Goal: Task Accomplishment & Management: Manage account settings

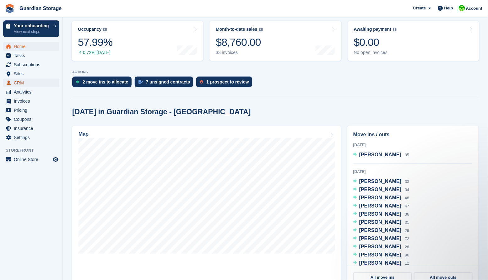
click at [23, 83] on span "CRM" at bounding box center [33, 82] width 38 height 9
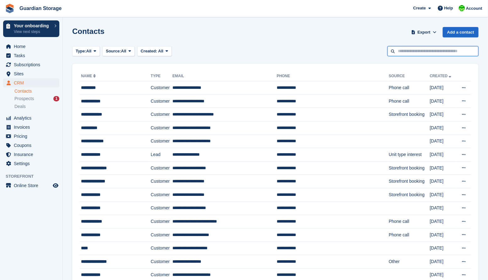
click at [421, 51] on input "text" at bounding box center [432, 51] width 91 height 10
type input "*****"
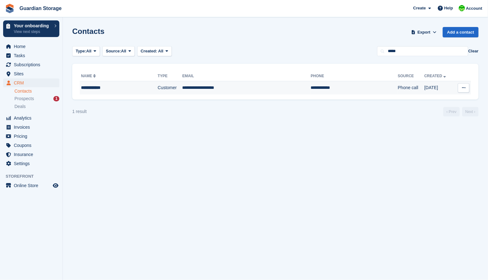
click at [101, 89] on div "**********" at bounding box center [110, 87] width 59 height 7
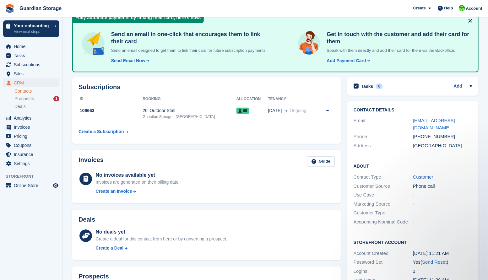
scroll to position [10, 0]
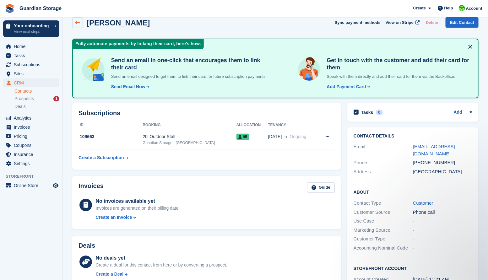
click at [79, 21] on icon at bounding box center [77, 22] width 5 height 5
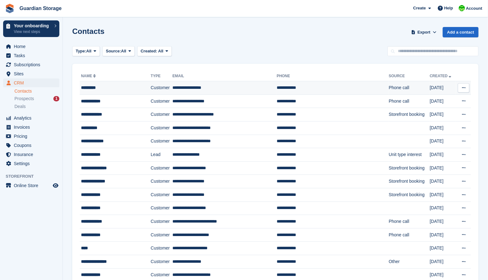
click at [97, 88] on div "*********" at bounding box center [111, 87] width 61 height 7
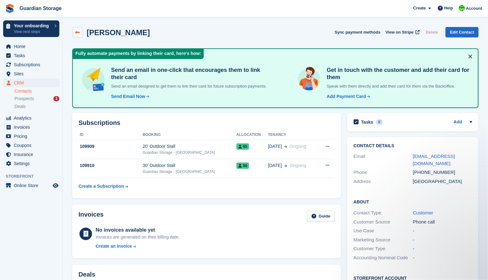
click at [79, 33] on icon at bounding box center [77, 32] width 5 height 5
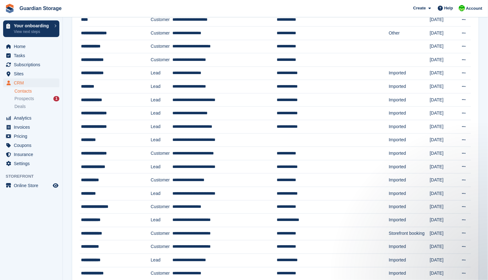
scroll to position [499, 0]
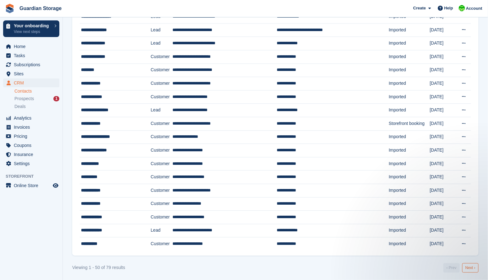
click at [471, 265] on link "Next ›" at bounding box center [470, 267] width 16 height 9
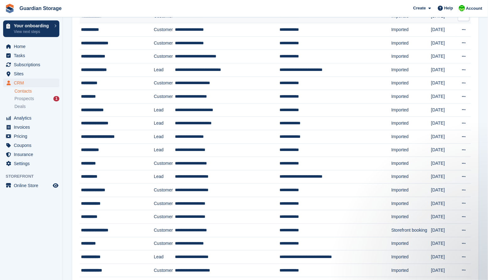
scroll to position [128, 0]
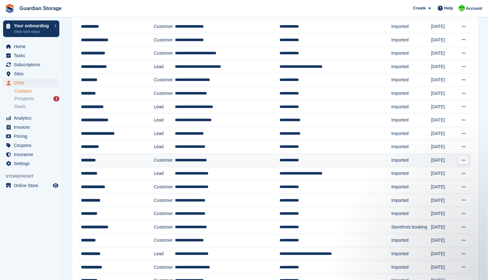
click at [96, 159] on div "*********" at bounding box center [114, 160] width 66 height 7
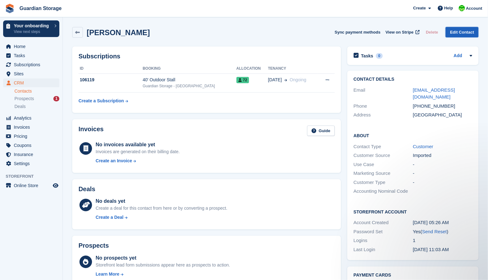
click at [459, 31] on link "Edit Contact" at bounding box center [461, 32] width 33 height 10
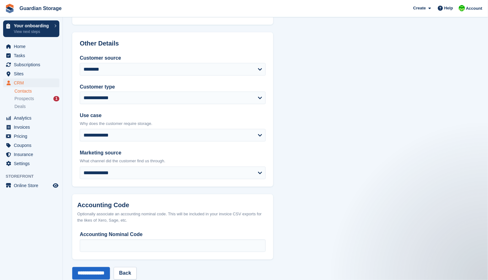
scroll to position [255, 0]
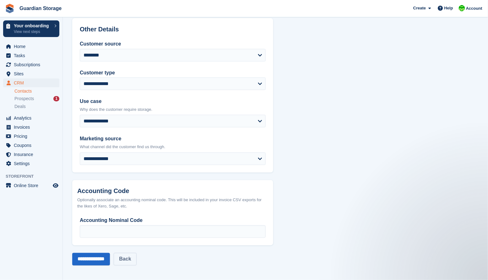
click at [136, 258] on link "Back" at bounding box center [125, 259] width 23 height 13
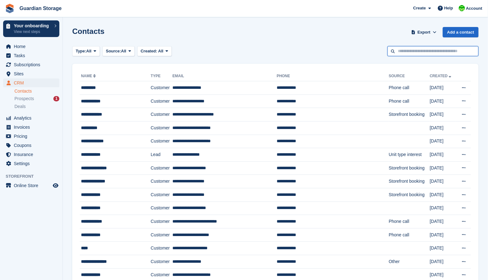
click at [402, 55] on input "text" at bounding box center [432, 51] width 91 height 10
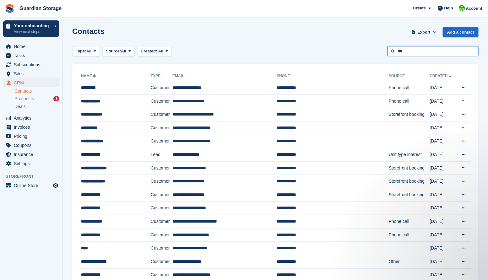
type input "***"
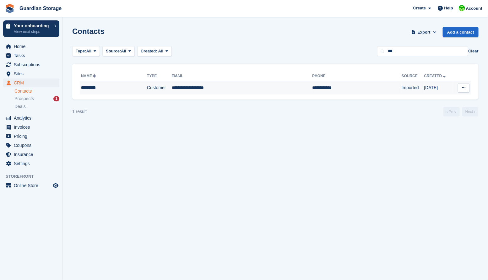
click at [189, 89] on td "**********" at bounding box center [242, 87] width 140 height 13
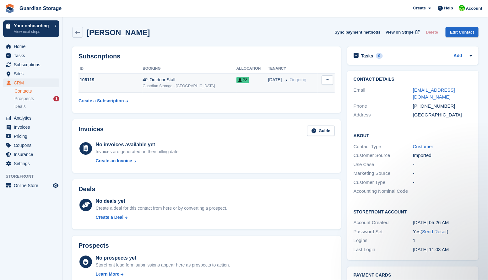
click at [329, 79] on icon at bounding box center [326, 80] width 3 height 4
click at [225, 164] on div "No invoices available yet Invoices are generated on their billing date. Create …" at bounding box center [215, 154] width 239 height 26
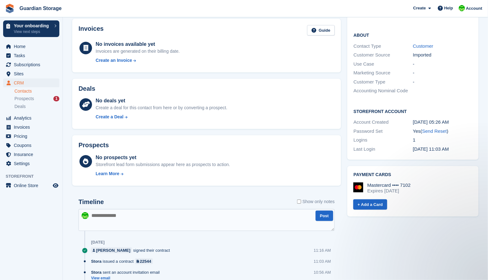
scroll to position [103, 0]
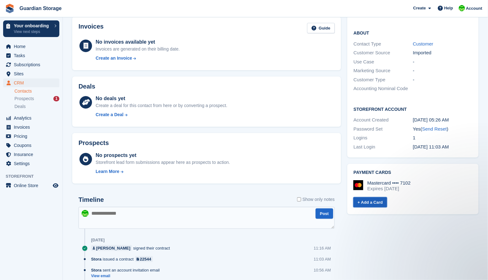
click at [371, 197] on link "+ Add a Card" at bounding box center [370, 202] width 34 height 10
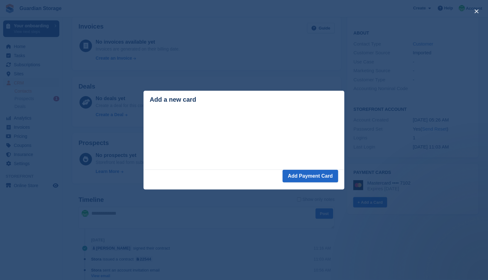
click at [295, 53] on div "close" at bounding box center [244, 140] width 488 height 280
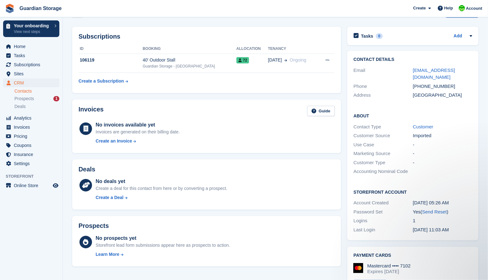
scroll to position [18, 0]
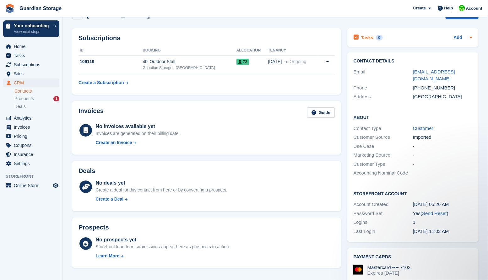
click at [471, 39] on icon at bounding box center [470, 37] width 5 height 5
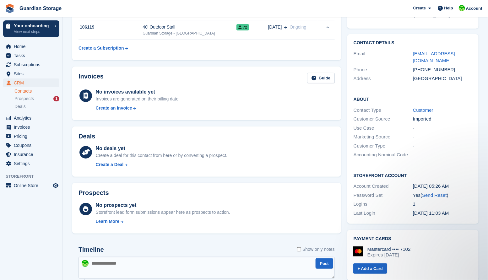
scroll to position [0, 0]
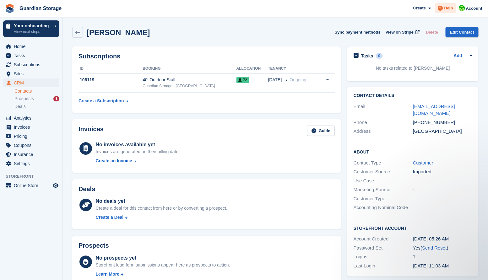
click at [448, 8] on span "Help" at bounding box center [448, 8] width 9 height 6
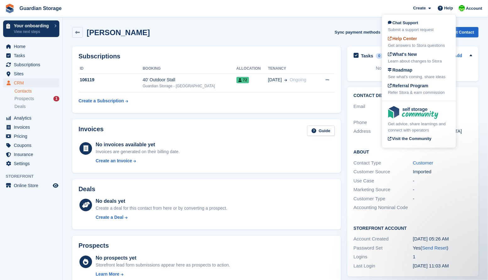
click at [403, 39] on span "Help Center" at bounding box center [402, 38] width 29 height 5
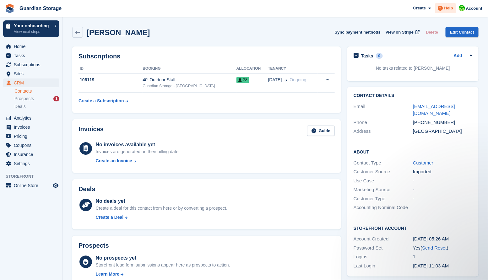
click at [444, 9] on span "Help" at bounding box center [448, 8] width 9 height 6
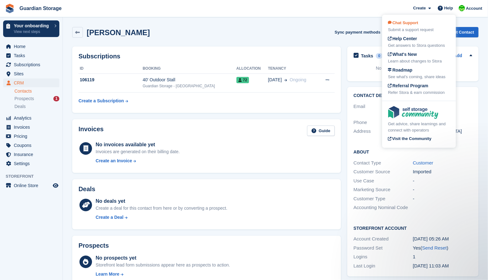
click at [416, 26] on div "Chat Support Submit a support request" at bounding box center [419, 26] width 62 height 13
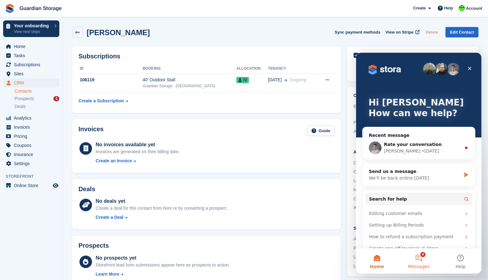
click at [421, 258] on button "4 Messages" at bounding box center [418, 260] width 42 height 25
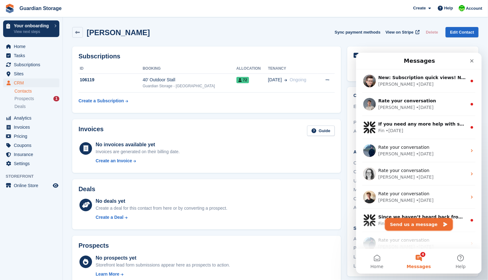
click at [409, 225] on button "Send us a message" at bounding box center [419, 224] width 68 height 13
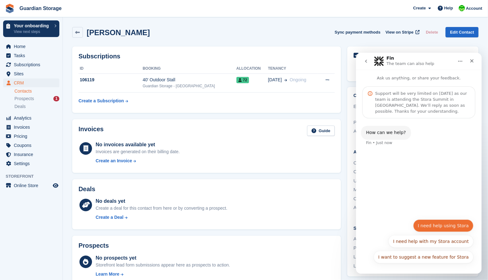
click at [433, 223] on button "I need help using Stora" at bounding box center [443, 225] width 60 height 13
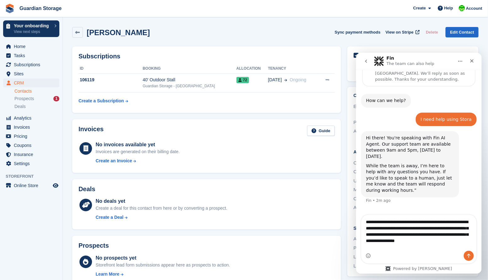
scroll to position [38, 0]
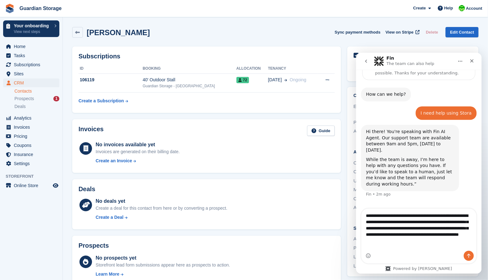
type textarea "**********"
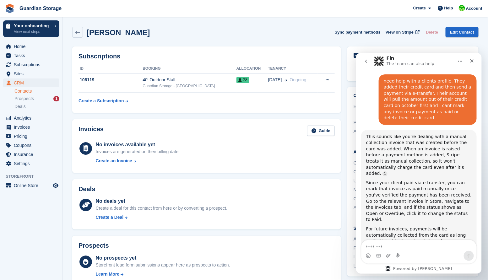
scroll to position [1, 0]
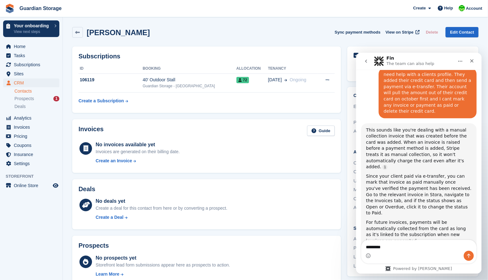
type textarea "**********"
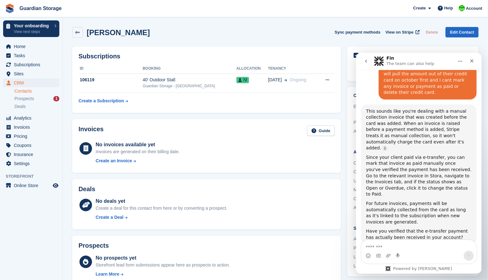
scroll to position [205, 0]
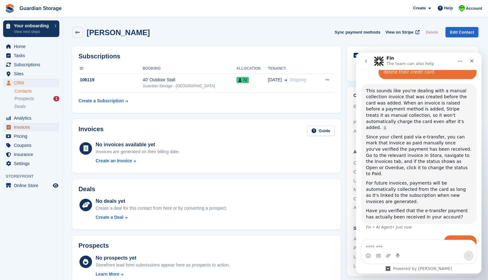
click at [21, 127] on span "Invoices" at bounding box center [33, 127] width 38 height 9
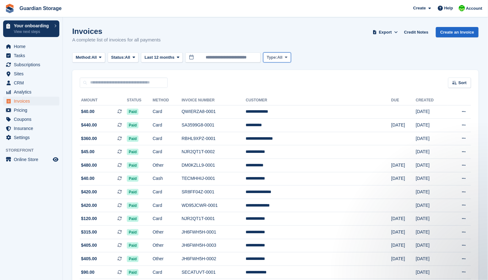
click at [287, 58] on icon at bounding box center [286, 57] width 3 height 4
click at [285, 75] on link "All" at bounding box center [293, 72] width 55 height 11
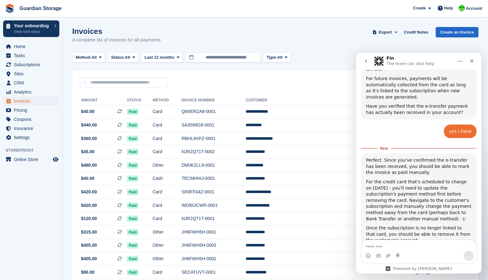
scroll to position [315, 0]
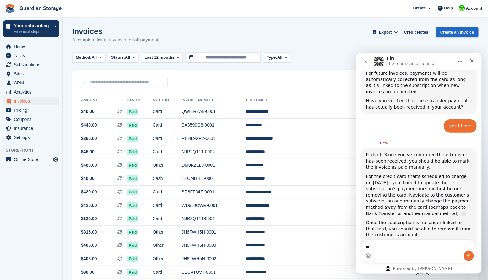
type textarea "*"
click at [182, 77] on div "Sort Sort by Date created Created (oldest first) Created (newest first)" at bounding box center [275, 79] width 406 height 18
click at [20, 84] on span "CRM" at bounding box center [33, 82] width 38 height 9
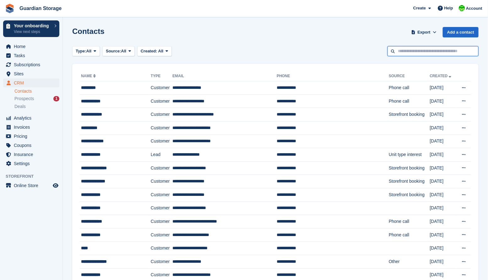
click at [413, 53] on input "text" at bounding box center [432, 51] width 91 height 10
type input "***"
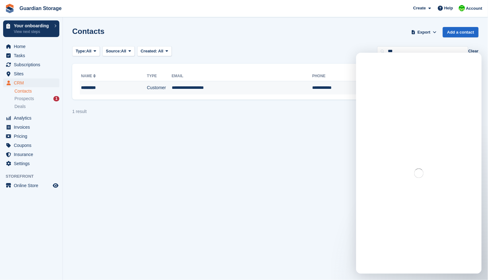
click at [182, 91] on td "**********" at bounding box center [242, 87] width 140 height 13
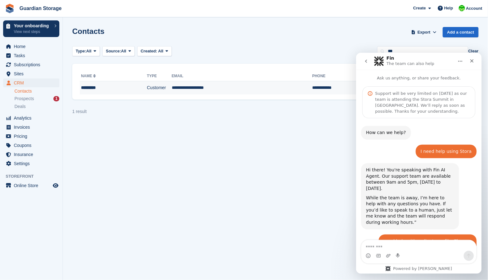
scroll to position [300, 0]
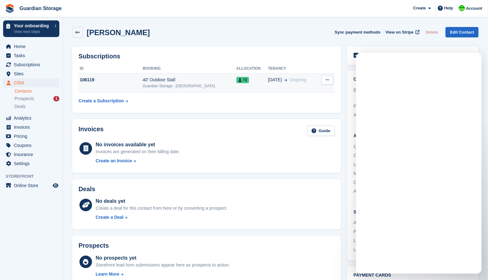
click at [173, 82] on div "40' Outdoor Stall" at bounding box center [190, 80] width 94 height 7
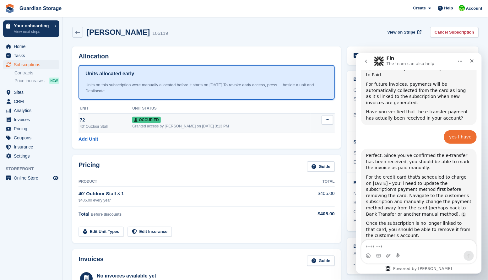
click at [147, 120] on span "Occupied" at bounding box center [146, 120] width 28 height 6
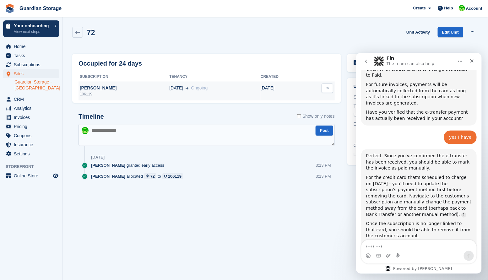
scroll to position [305, 0]
click at [329, 88] on button at bounding box center [327, 87] width 12 height 9
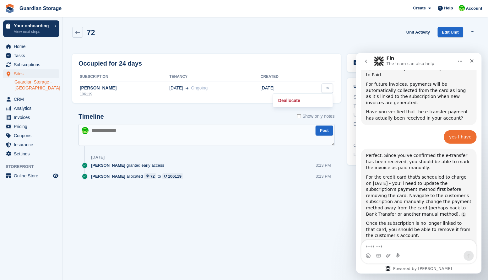
click at [253, 67] on div "Occupied for 24 days" at bounding box center [206, 63] width 256 height 9
click at [471, 60] on icon "Close" at bounding box center [471, 60] width 3 height 3
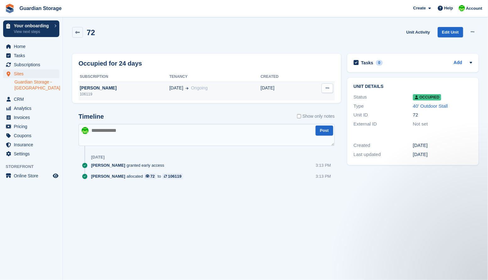
click at [326, 89] on icon at bounding box center [326, 88] width 3 height 4
click at [215, 110] on div "Timeline Show only notes Post 2 Sep Andrew Kinakin granted early access 3:13 PM…" at bounding box center [206, 152] width 269 height 91
click at [111, 87] on div "[PERSON_NAME]" at bounding box center [123, 88] width 91 height 7
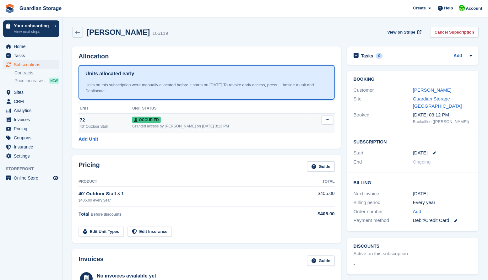
click at [325, 119] on button at bounding box center [327, 119] width 12 height 9
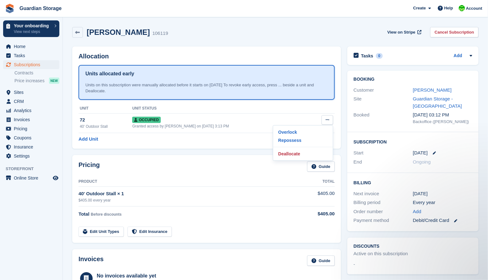
click at [229, 147] on div "Allocation Units allocated early Units on this subscription were manually alloc…" at bounding box center [206, 97] width 269 height 102
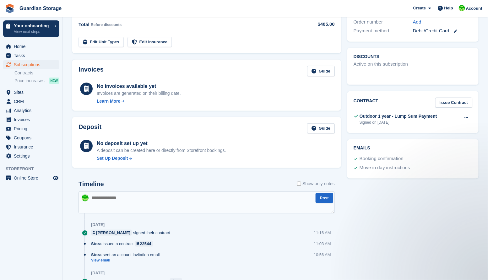
scroll to position [183, 0]
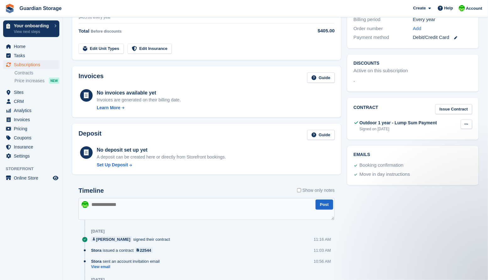
click at [468, 125] on button at bounding box center [466, 124] width 12 height 9
click at [427, 200] on div "Tasks 0 Add No tasks related to Subscription #106119 Booking Customer [PERSON_N…" at bounding box center [412, 105] width 137 height 491
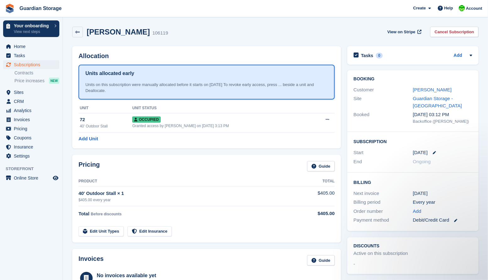
scroll to position [0, 0]
click at [456, 219] on icon at bounding box center [455, 220] width 3 height 3
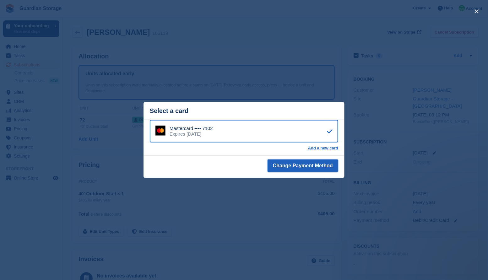
click at [301, 165] on button "Change Payment Method" at bounding box center [302, 165] width 71 height 13
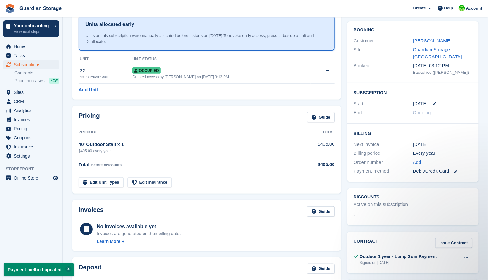
scroll to position [51, 0]
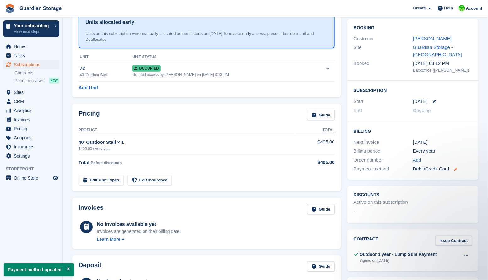
click at [457, 168] on icon at bounding box center [455, 169] width 3 height 3
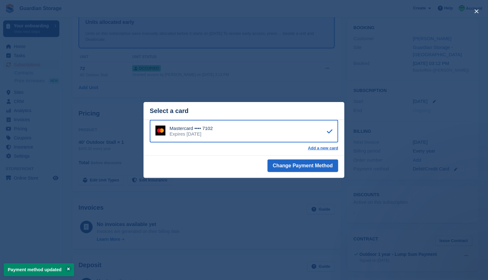
click at [410, 188] on div "close" at bounding box center [244, 140] width 488 height 280
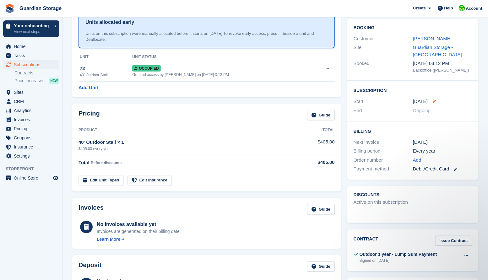
click at [433, 100] on icon at bounding box center [434, 101] width 3 height 3
select select "*"
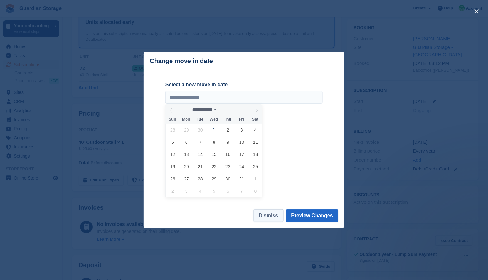
click at [271, 216] on button "Dismiss" at bounding box center [268, 215] width 30 height 13
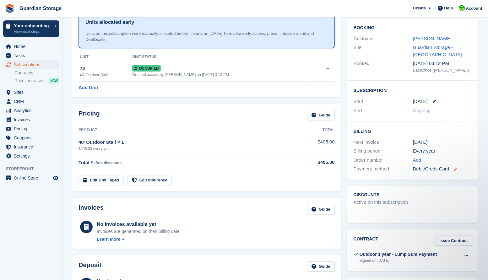
click at [457, 169] on icon at bounding box center [455, 169] width 3 height 3
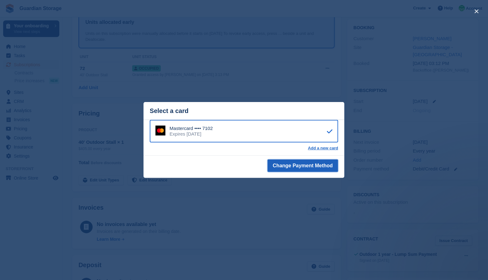
click at [293, 167] on button "Change Payment Method" at bounding box center [302, 165] width 71 height 13
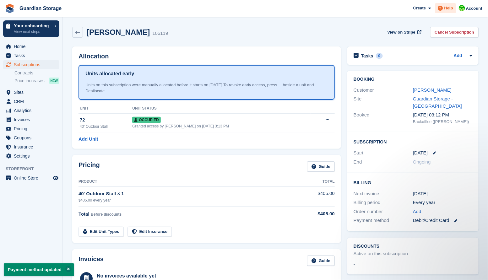
click at [443, 9] on span at bounding box center [441, 8] width 8 height 8
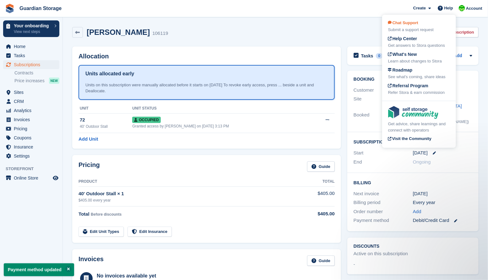
click at [406, 26] on div "Chat Support Submit a support request" at bounding box center [419, 26] width 62 height 13
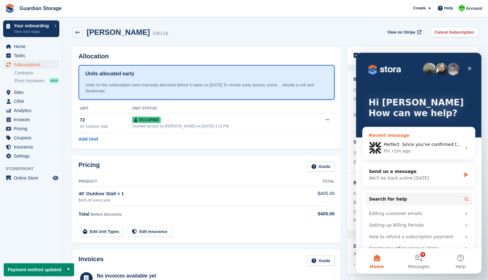
click at [403, 150] on div "• 1m ago" at bounding box center [400, 151] width 19 height 7
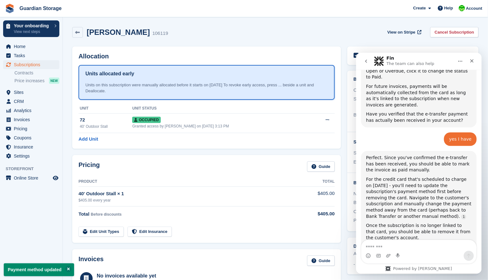
scroll to position [305, 0]
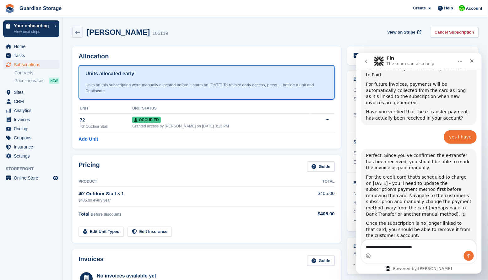
type textarea "**********"
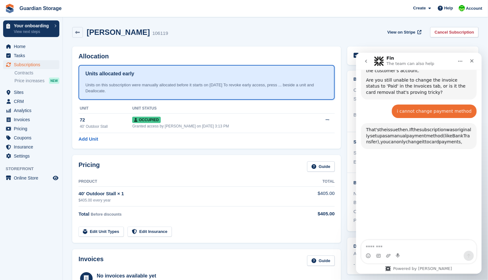
scroll to position [469, 0]
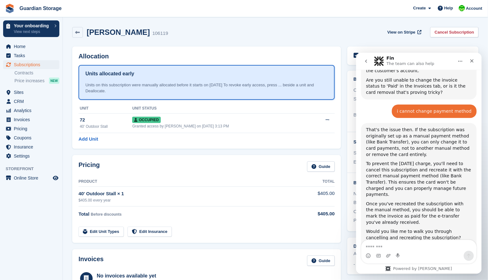
click at [289, 18] on section "Payment method updated [PERSON_NAME] 106119 View on Stripe Cancel Subscription …" at bounding box center [275, 270] width 425 height 540
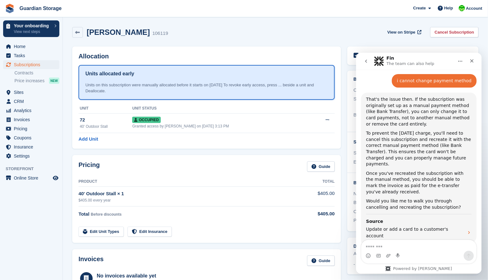
scroll to position [505, 0]
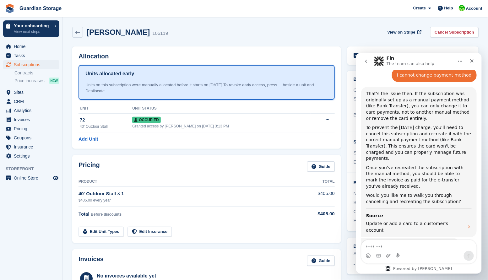
click at [198, 138] on div "Add Unit" at bounding box center [206, 139] width 256 height 7
click at [471, 60] on icon "Close" at bounding box center [471, 60] width 3 height 3
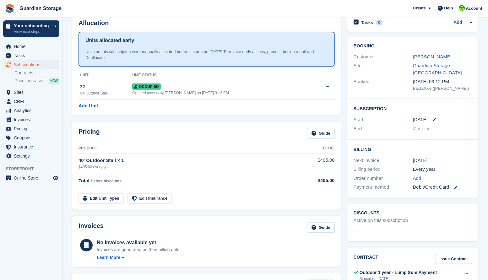
scroll to position [34, 0]
click at [456, 187] on icon at bounding box center [455, 187] width 3 height 3
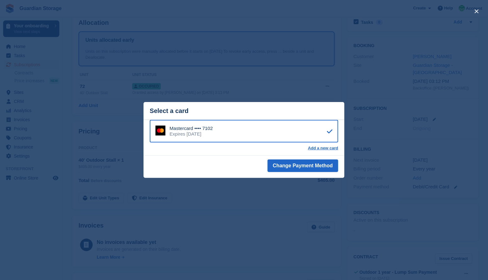
click at [314, 85] on div "close" at bounding box center [244, 140] width 488 height 280
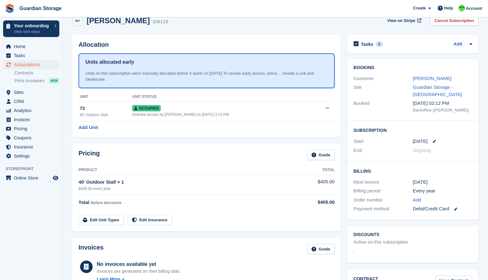
scroll to position [0, 0]
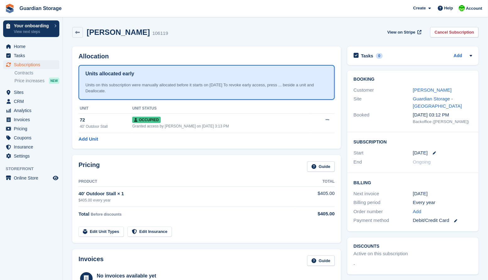
click at [182, 42] on div "[PERSON_NAME] 106119 View on Stripe Cancel Subscription" at bounding box center [275, 33] width 412 height 19
click at [447, 9] on span "Help" at bounding box center [448, 8] width 9 height 6
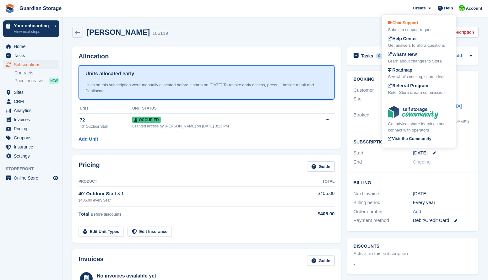
click at [416, 24] on span "Chat Support" at bounding box center [403, 22] width 30 height 5
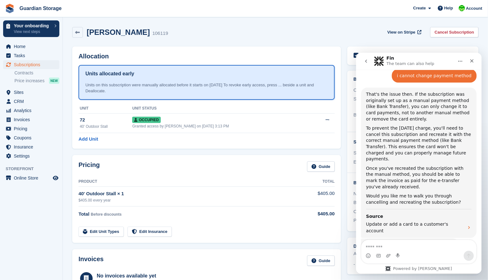
scroll to position [505, 0]
type textarea "**********"
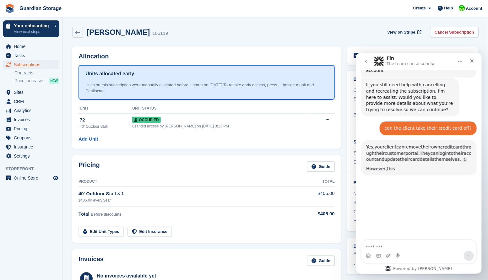
scroll to position [669, 0]
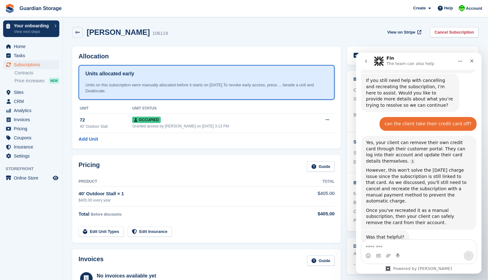
click at [285, 150] on div "Allocation Units allocated early Units on this subscription were manually alloc…" at bounding box center [206, 97] width 275 height 109
click at [472, 60] on icon "Close" at bounding box center [471, 60] width 5 height 5
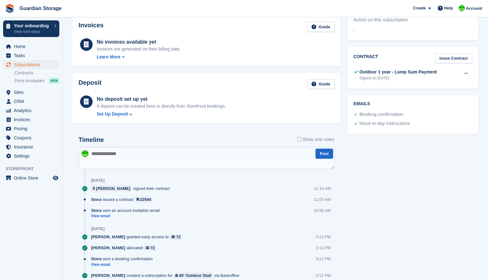
scroll to position [233, 0]
